Goal: Use online tool/utility: Utilize a website feature to perform a specific function

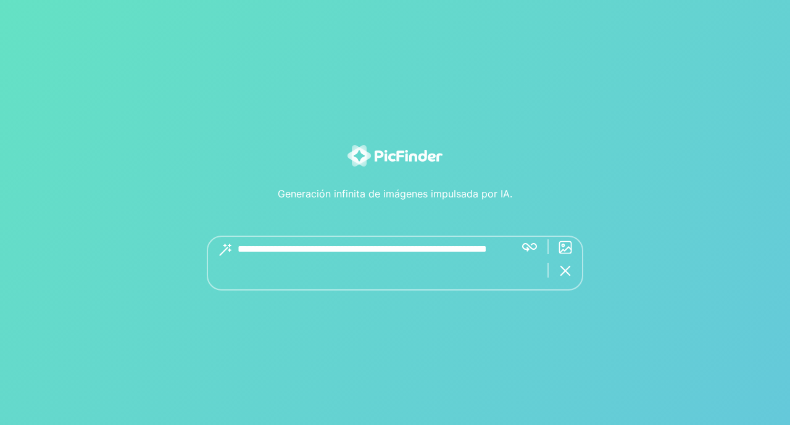
click at [294, 254] on textarea at bounding box center [372, 263] width 268 height 55
click at [362, 247] on textarea "**********" at bounding box center [372, 263] width 268 height 55
type textarea "**********"
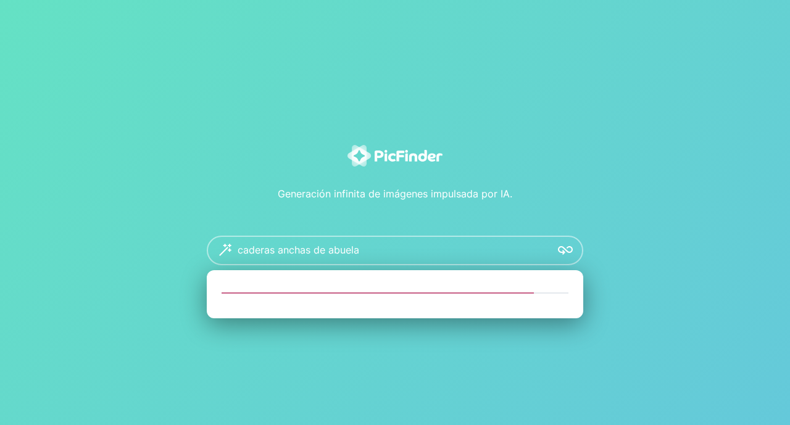
click at [228, 247] on div "**********" at bounding box center [395, 251] width 377 height 30
